Goal: Find specific page/section: Find specific page/section

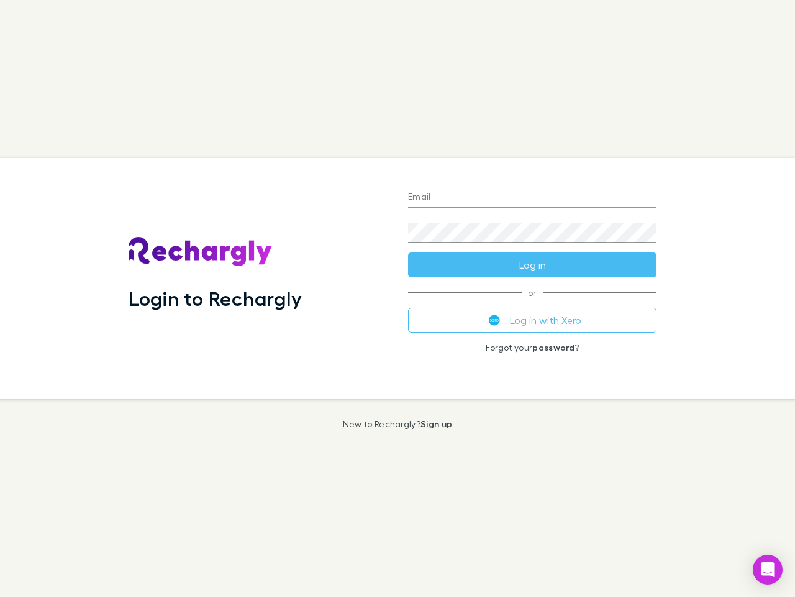
click at [398, 298] on div "Login to Rechargly" at bounding box center [259, 278] width 280 height 241
click at [533, 198] on input "Email" at bounding box center [532, 198] width 249 height 20
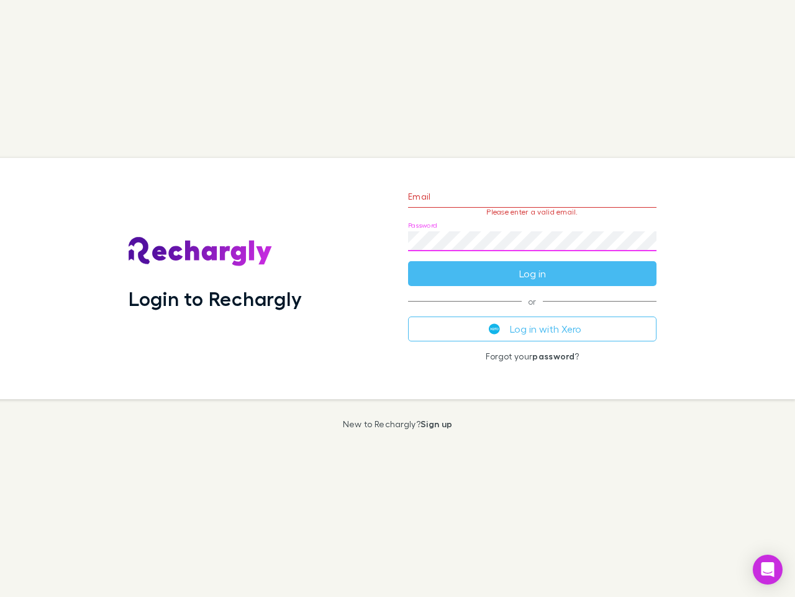
click at [533, 265] on form "Email Please enter a valid email. Password Log in" at bounding box center [532, 232] width 249 height 108
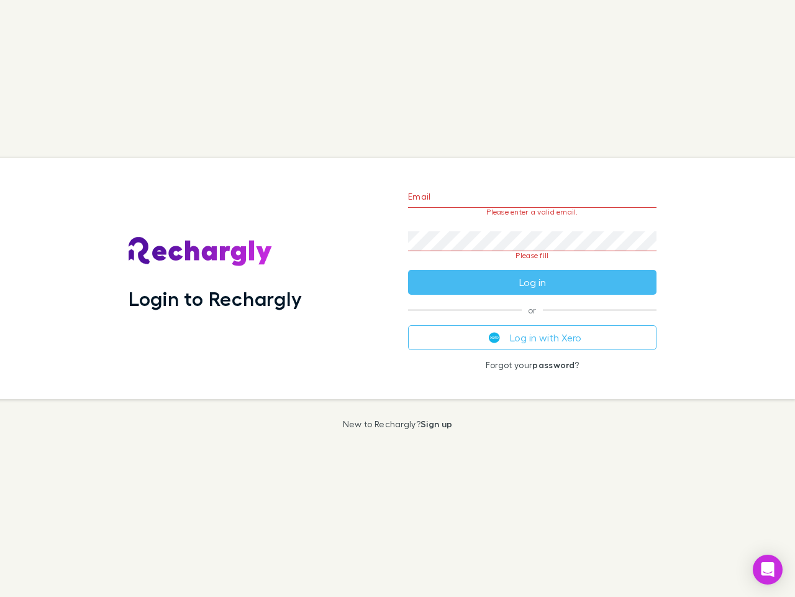
click at [533, 320] on div "Email Please enter a valid email. Password Please fill Log in or Log in with Xe…" at bounding box center [532, 278] width 268 height 241
click at [768, 569] on icon "Open Intercom Messenger" at bounding box center [768, 569] width 13 height 15
